Goal: Information Seeking & Learning: Understand process/instructions

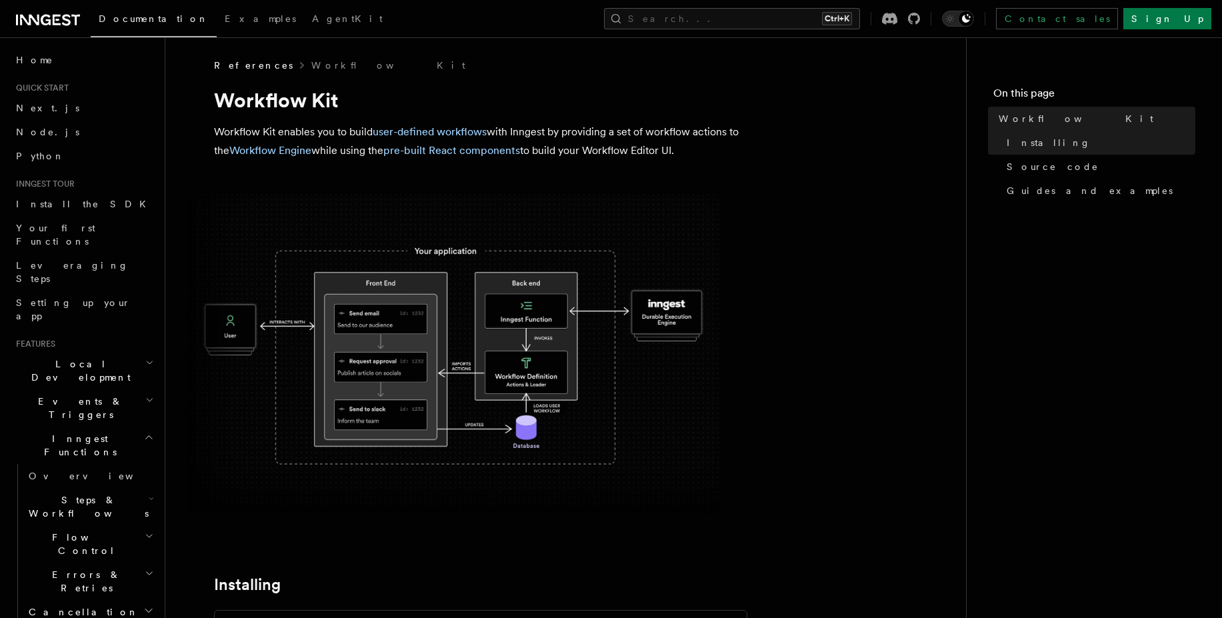
click at [257, 126] on p "Workflow Kit enables you to build user-defined workflows with Inngest by provid…" at bounding box center [480, 141] width 533 height 37
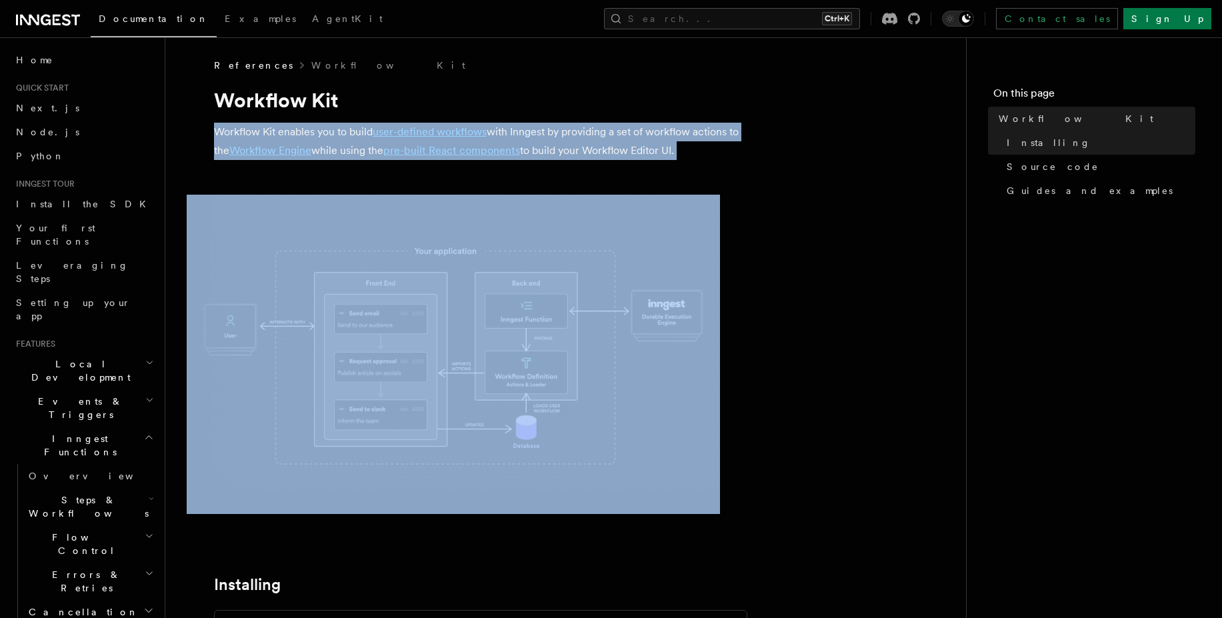
click at [257, 126] on p "Workflow Kit enables you to build user-defined workflows with Inngest by provid…" at bounding box center [480, 141] width 533 height 37
click at [348, 125] on p "Workflow Kit enables you to build user-defined workflows with Inngest by provid…" at bounding box center [480, 141] width 533 height 37
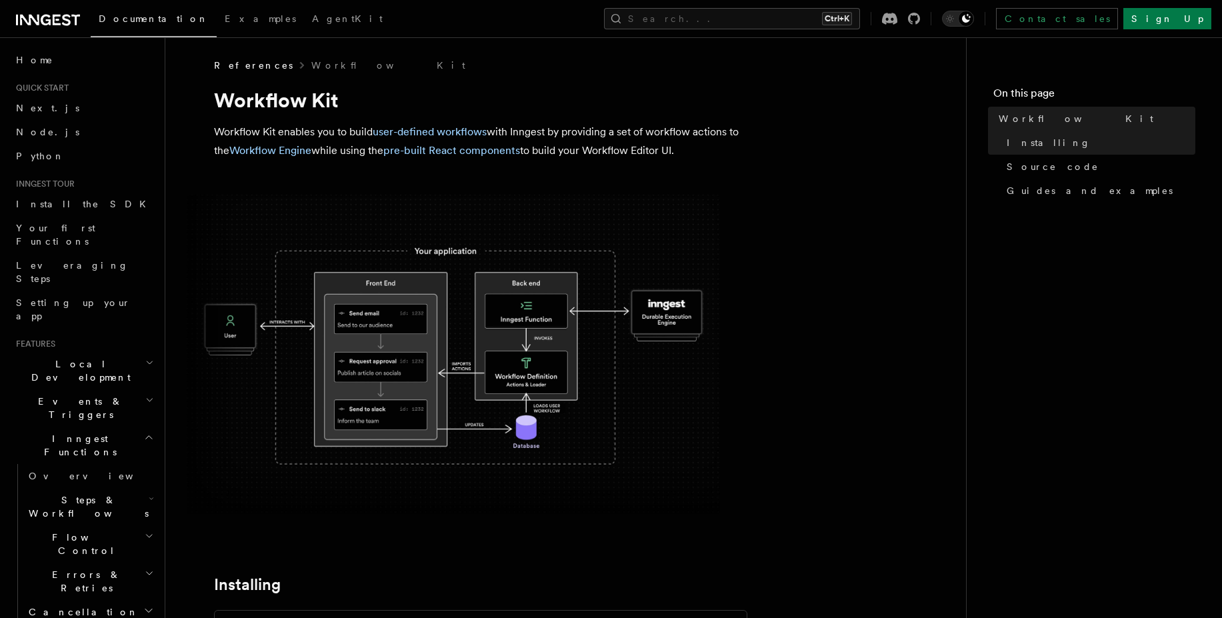
drag, startPoint x: 553, startPoint y: 405, endPoint x: 550, endPoint y: 372, distance: 33.5
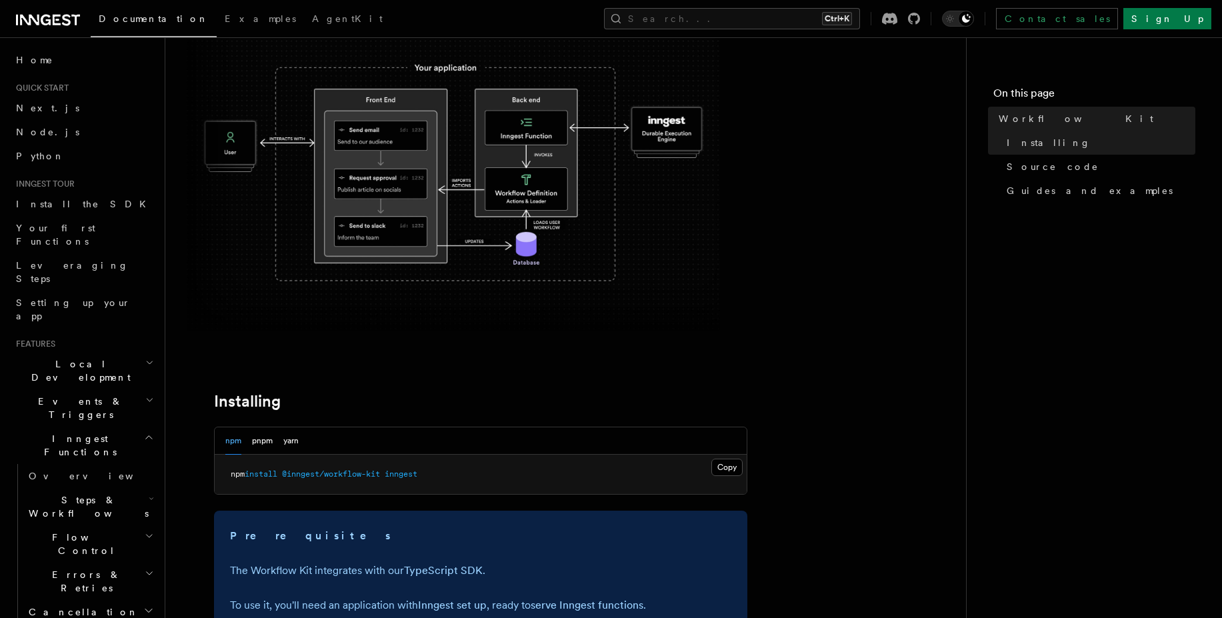
scroll to position [320, 0]
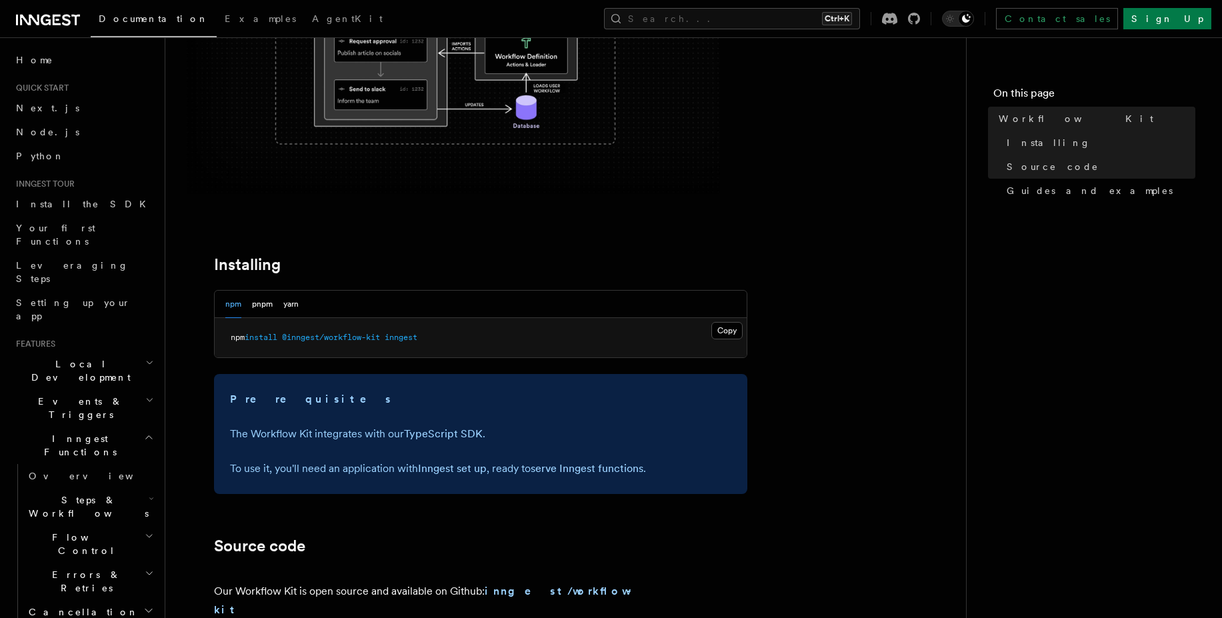
click at [237, 293] on button "npm" at bounding box center [233, 304] width 16 height 27
click at [351, 333] on span "@inngest/workflow-kit" at bounding box center [331, 337] width 98 height 9
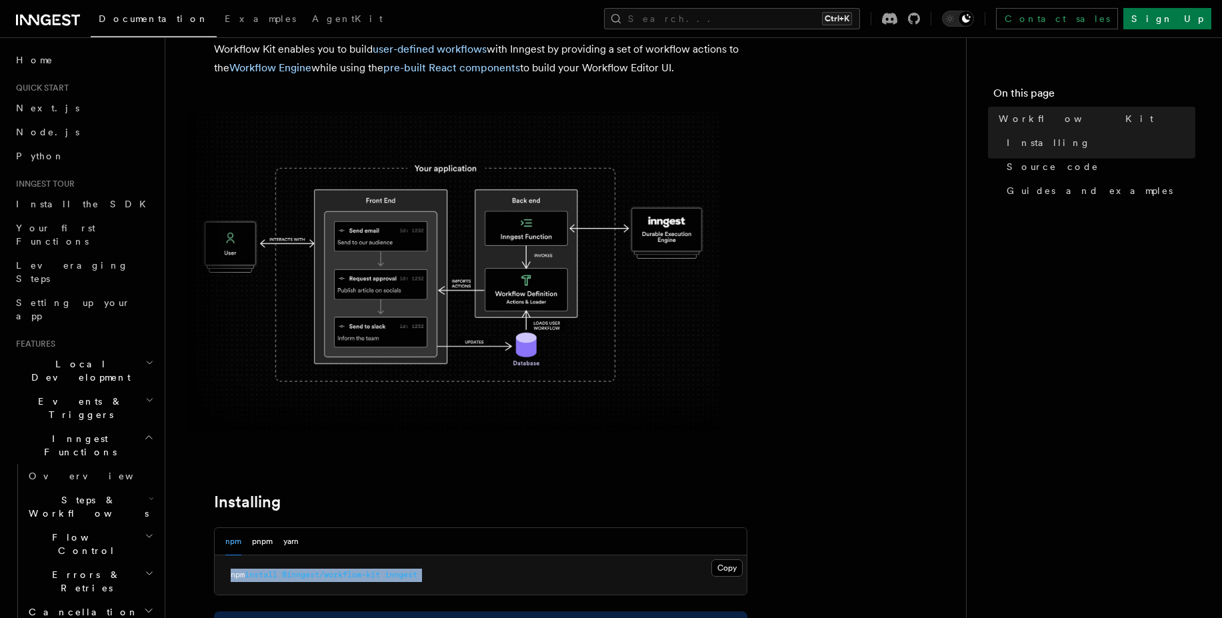
scroll to position [80, 0]
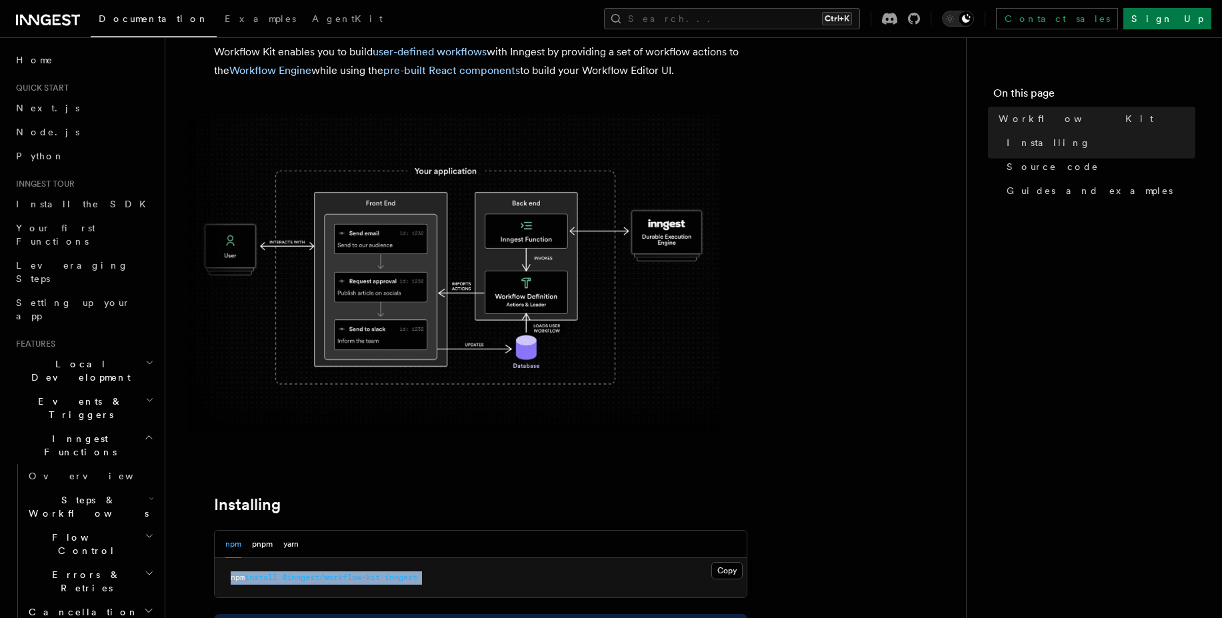
click at [479, 361] on img at bounding box center [453, 274] width 533 height 319
click at [1118, 23] on link "Contact sales" at bounding box center [1057, 18] width 122 height 21
click at [421, 503] on h2 "Installing" at bounding box center [480, 504] width 533 height 19
